Goal: Information Seeking & Learning: Understand process/instructions

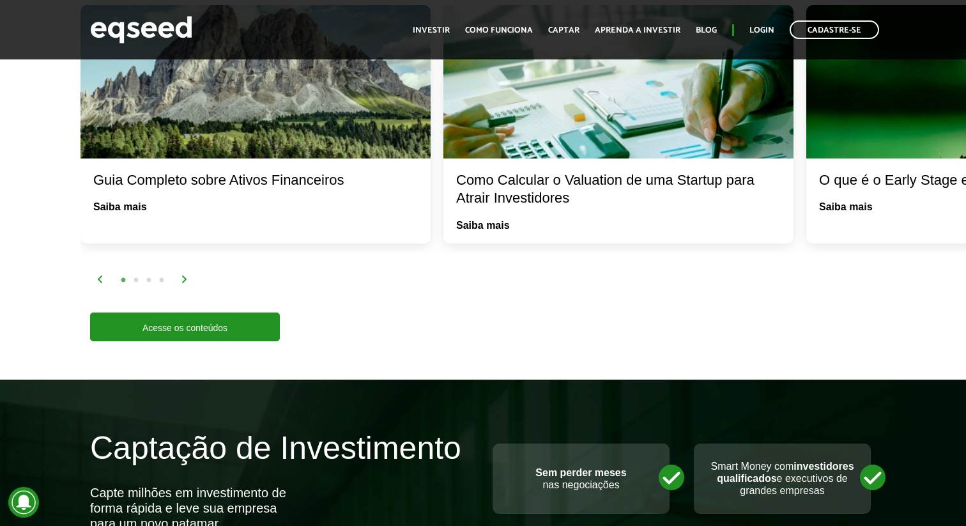
scroll to position [2177, 0]
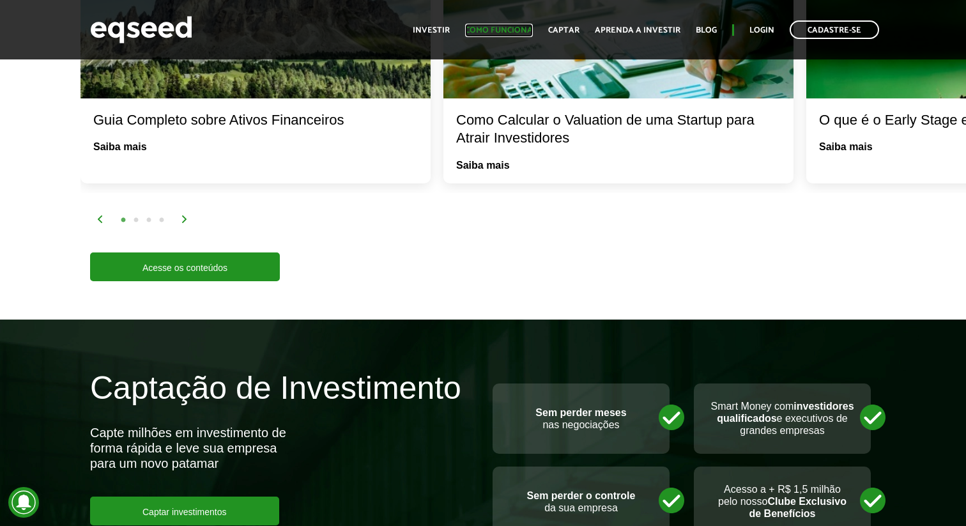
click at [489, 30] on link "Como funciona" at bounding box center [499, 30] width 68 height 8
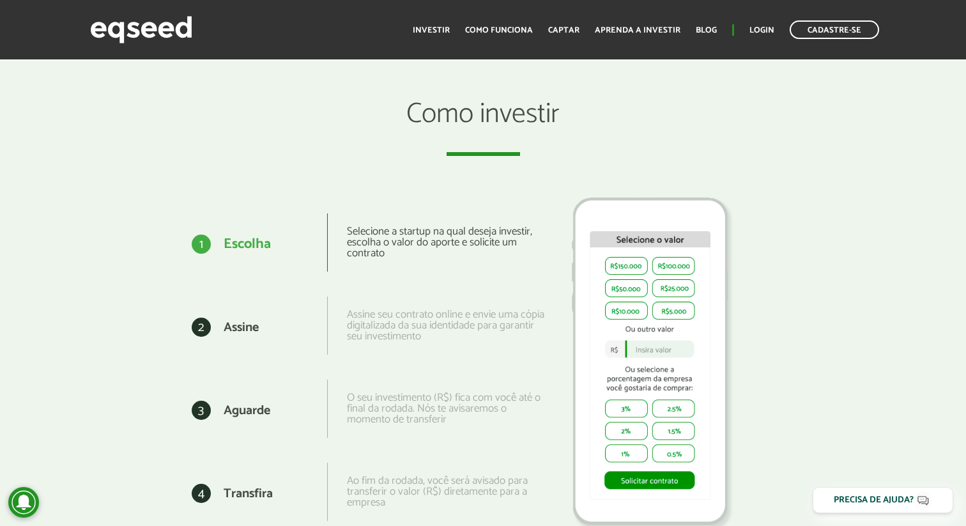
scroll to position [1534, 0]
click at [110, 24] on img at bounding box center [141, 30] width 102 height 34
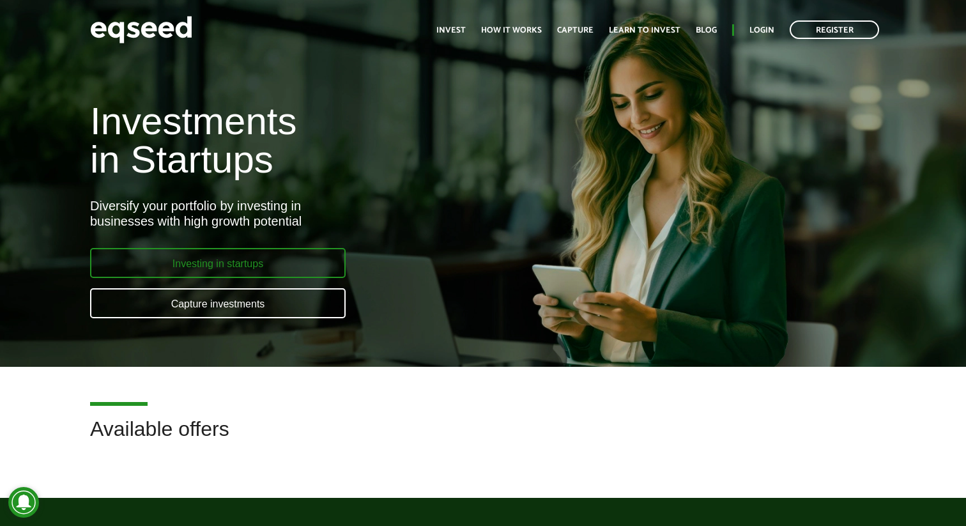
click at [264, 257] on link "Investing in startups" at bounding box center [217, 263] width 255 height 30
click at [266, 269] on link "Investing in startups" at bounding box center [217, 263] width 255 height 30
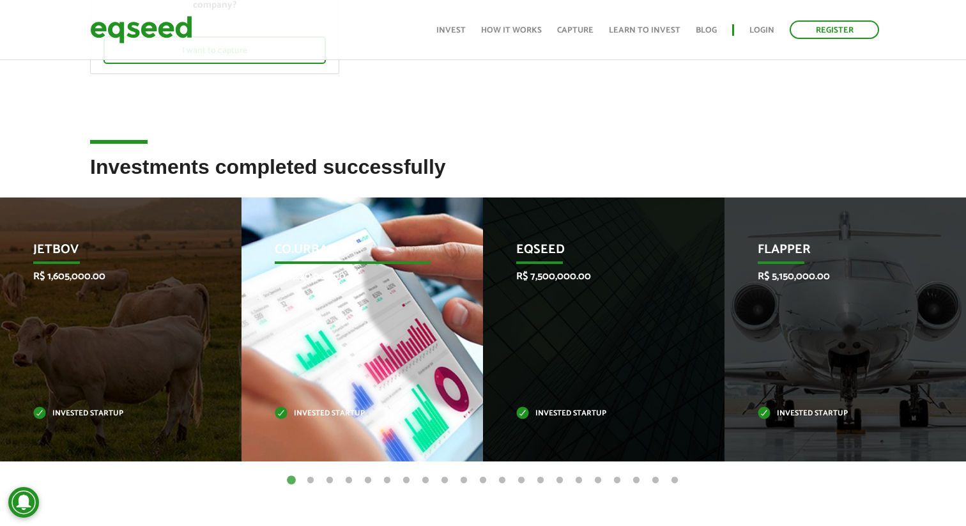
scroll to position [880, 0]
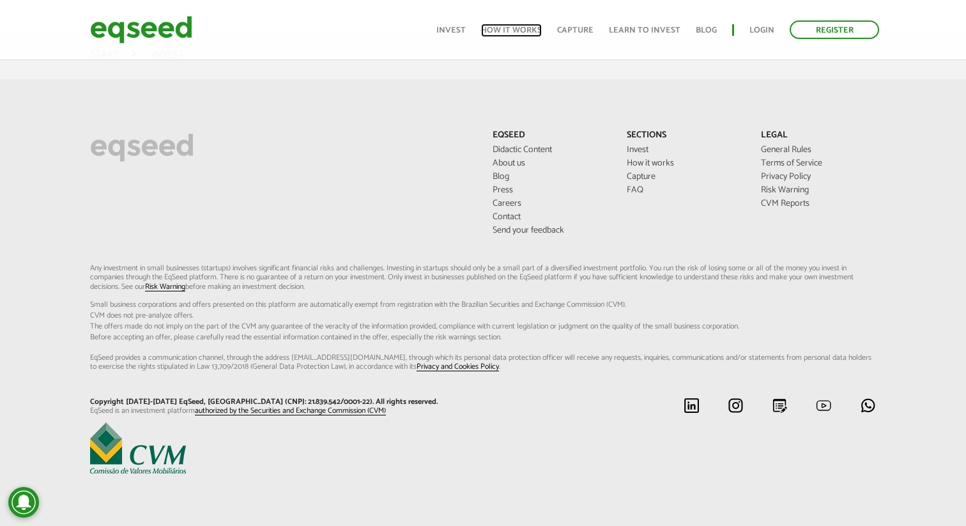
click at [507, 24] on font "How it works" at bounding box center [511, 30] width 61 height 13
